Goal: Find specific page/section: Find specific page/section

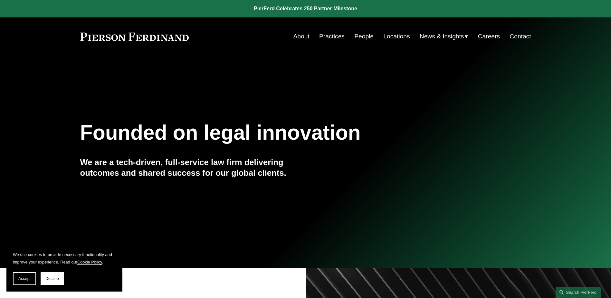
click at [359, 34] on link "People" at bounding box center [363, 36] width 19 height 12
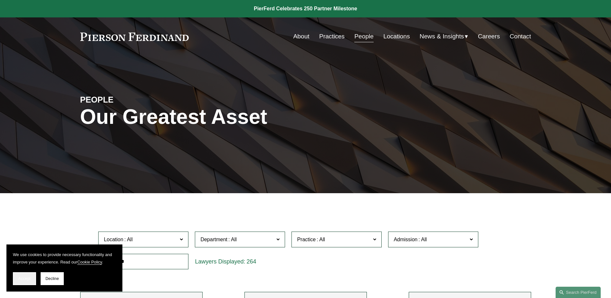
click at [24, 278] on span "Accept" at bounding box center [24, 278] width 12 height 5
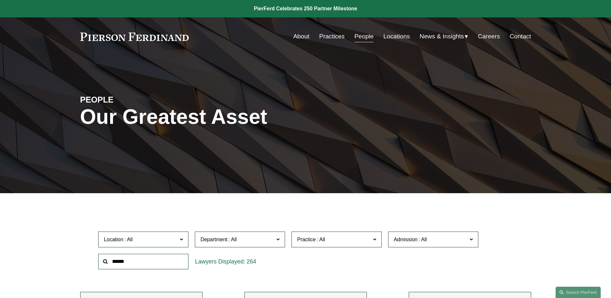
click at [182, 239] on span at bounding box center [181, 239] width 3 height 8
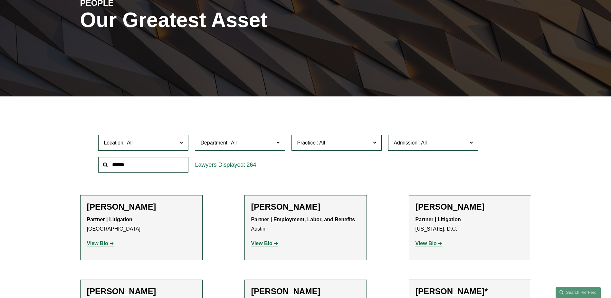
click at [0, 0] on link "[GEOGRAPHIC_DATA]" at bounding box center [0, 0] width 0 height 0
